Goal: Task Accomplishment & Management: Manage account settings

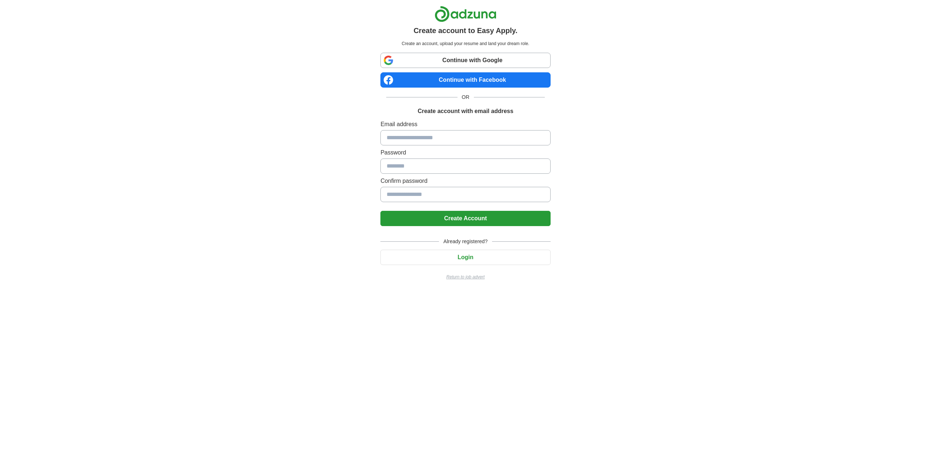
click at [464, 137] on input at bounding box center [466, 137] width 170 height 15
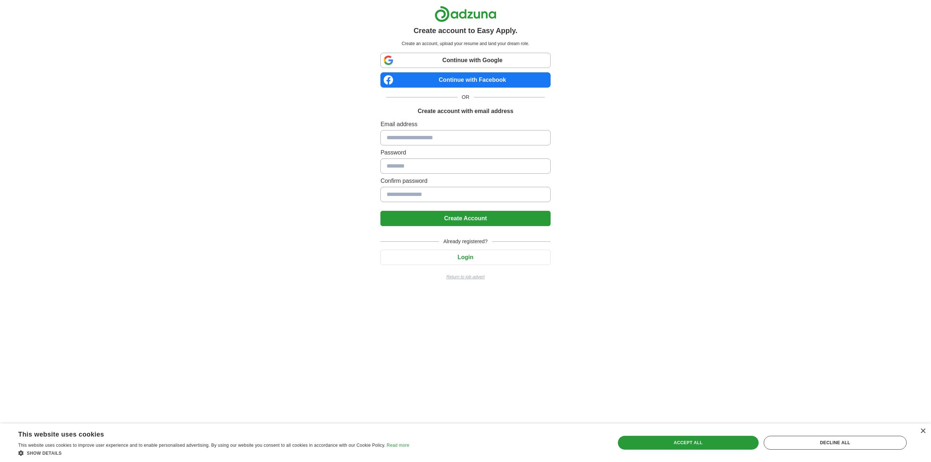
click at [472, 136] on input at bounding box center [466, 137] width 170 height 15
type input "**********"
click at [463, 215] on button "Create Account" at bounding box center [466, 218] width 170 height 15
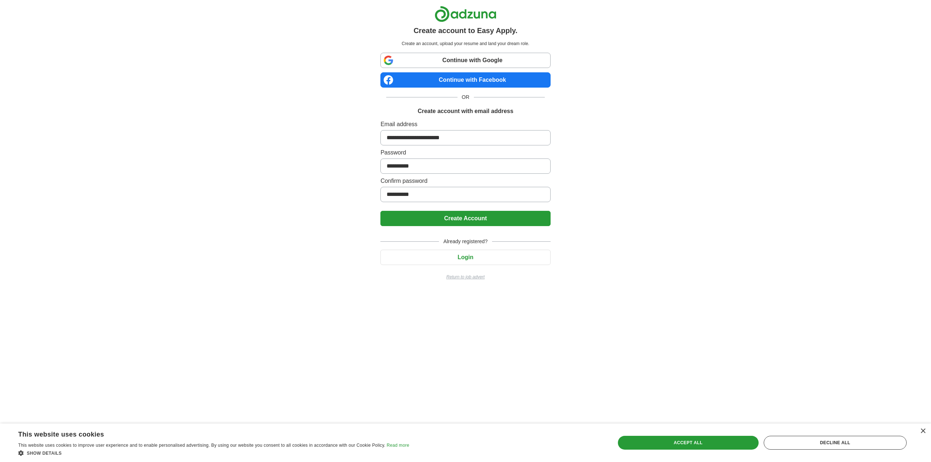
click at [462, 221] on button "Create Account" at bounding box center [466, 218] width 170 height 15
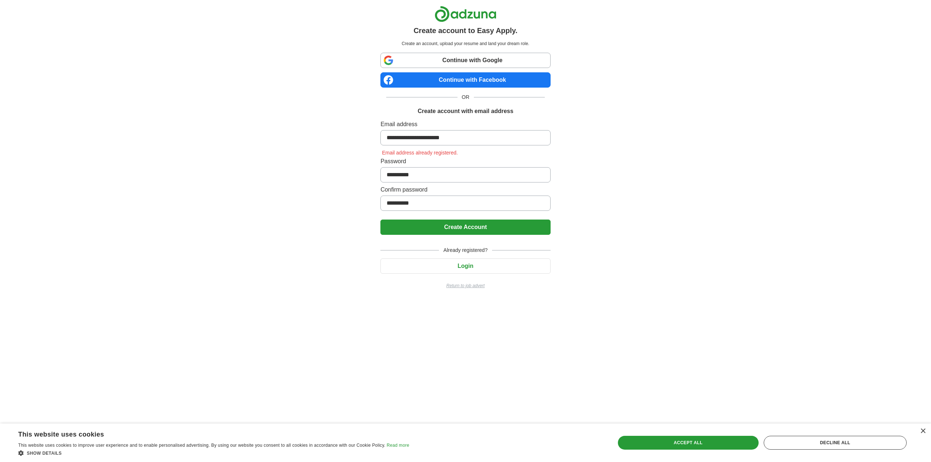
click at [469, 267] on button "Login" at bounding box center [466, 266] width 170 height 15
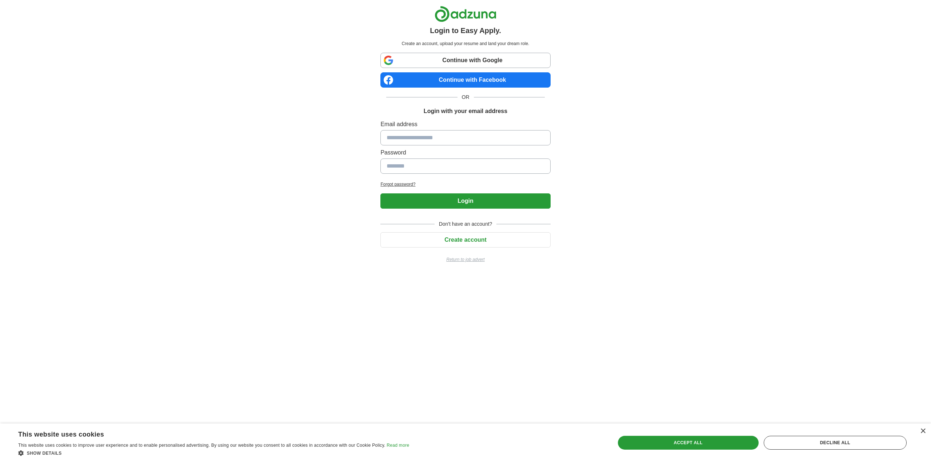
click at [453, 142] on input at bounding box center [466, 137] width 170 height 15
type input "**********"
click at [465, 199] on button "Login" at bounding box center [466, 201] width 170 height 15
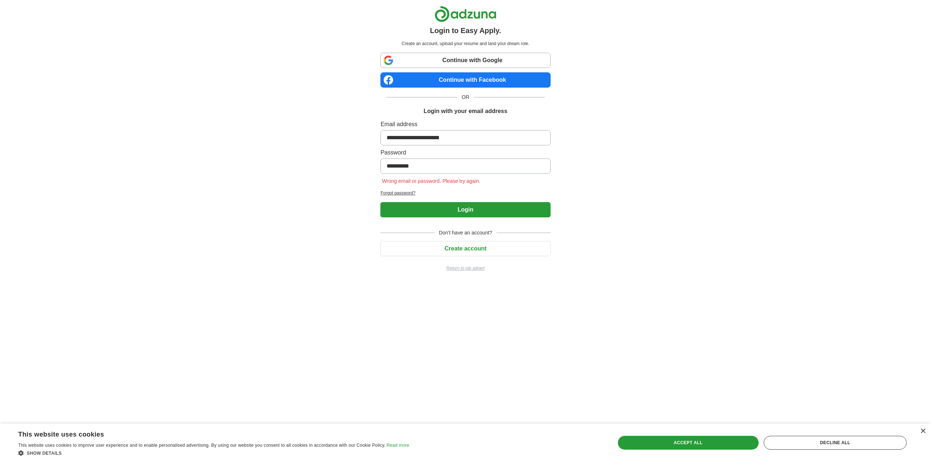
click at [404, 193] on h2 "Forgot password?" at bounding box center [466, 193] width 170 height 7
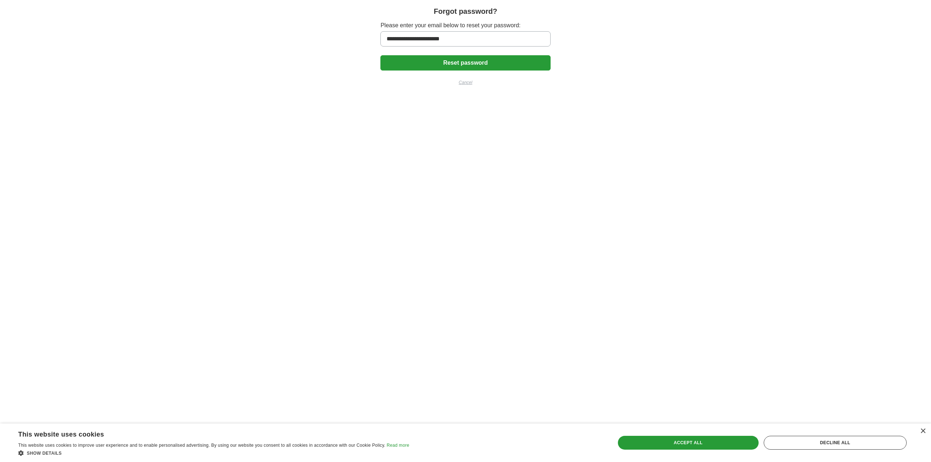
click at [498, 62] on button "Reset password" at bounding box center [466, 62] width 170 height 15
